Goal: Find contact information: Find contact information

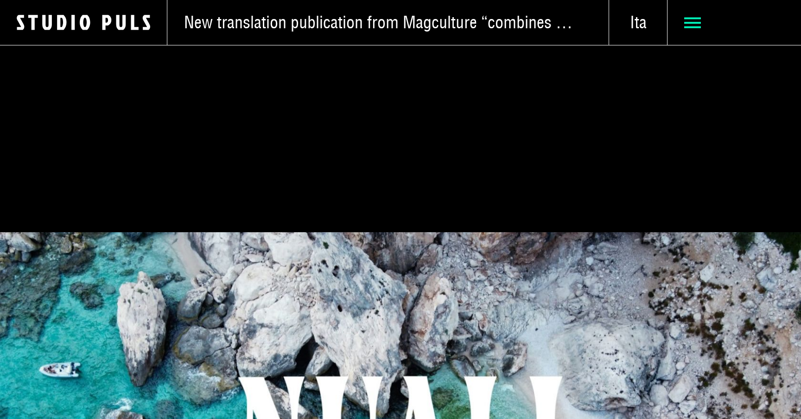
click at [686, 20] on icon at bounding box center [692, 22] width 17 height 17
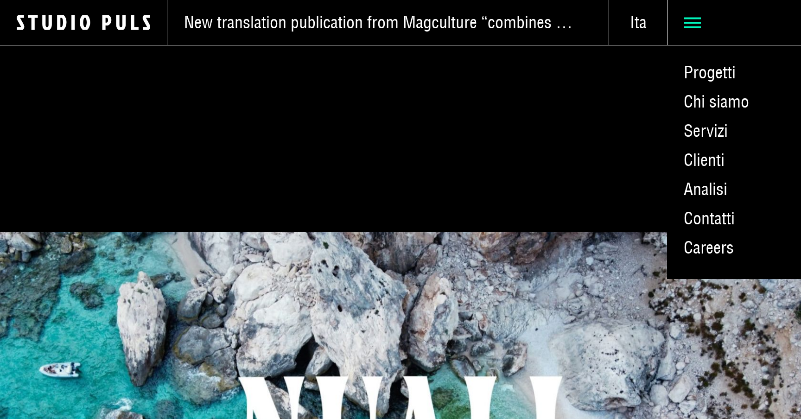
click at [686, 20] on icon at bounding box center [692, 22] width 17 height 17
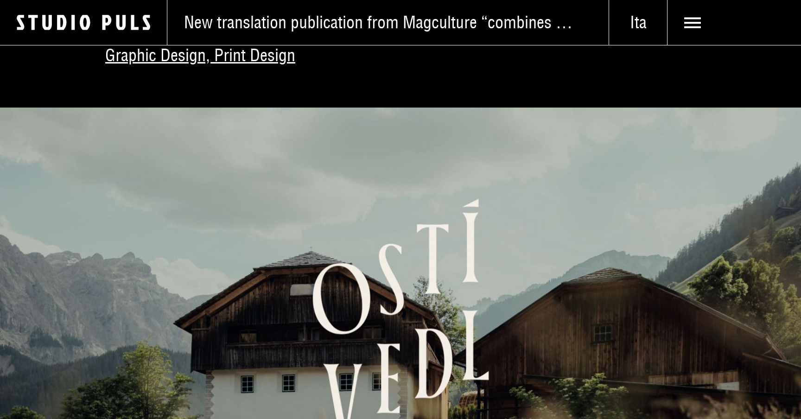
scroll to position [1229, 0]
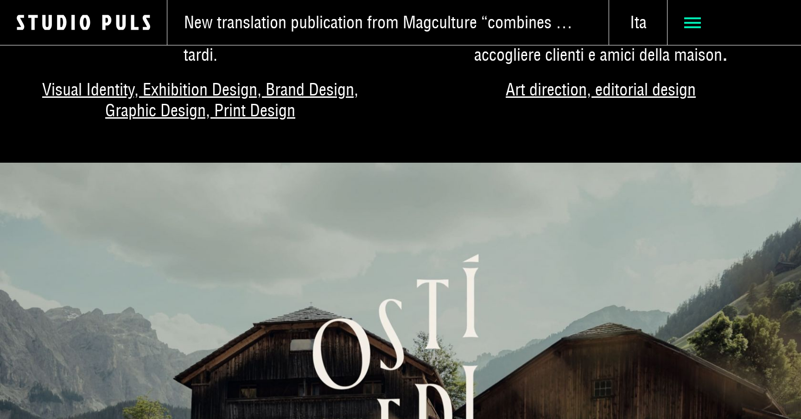
click at [695, 20] on icon at bounding box center [692, 22] width 17 height 17
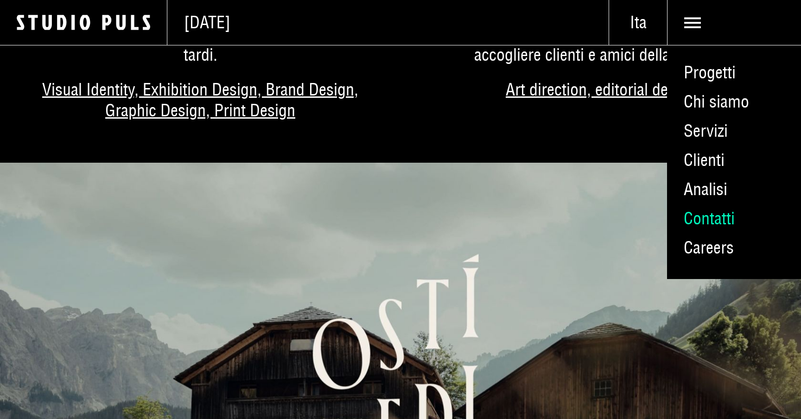
click at [737, 223] on link "Contatti" at bounding box center [734, 218] width 134 height 29
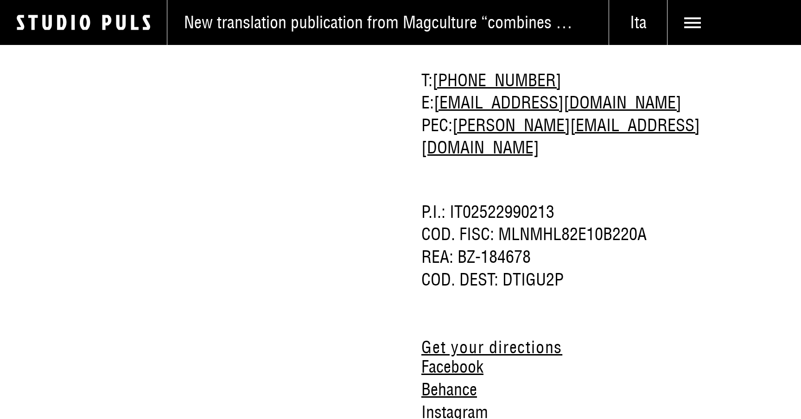
scroll to position [1552, 0]
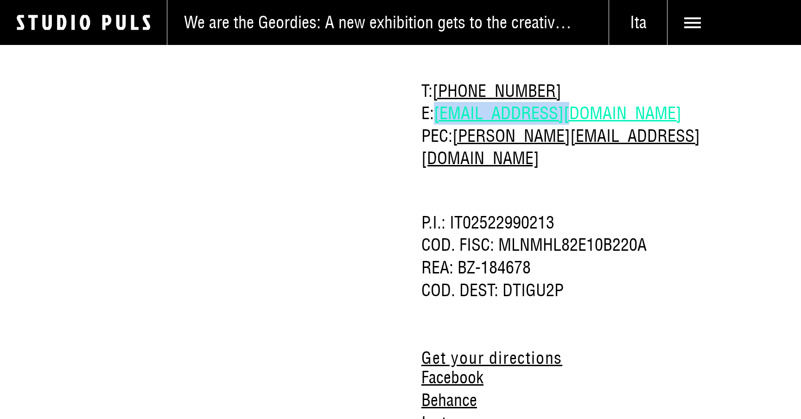
drag, startPoint x: 548, startPoint y: 85, endPoint x: 438, endPoint y: 85, distance: 109.8
click at [438, 102] on span "E: hi@studiopuls.it" at bounding box center [579, 113] width 316 height 23
copy link "[EMAIL_ADDRESS][DOMAIN_NAME]"
